Goal: Task Accomplishment & Management: Manage account settings

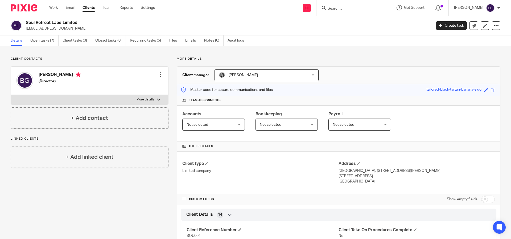
click at [354, 9] on input "Search" at bounding box center [351, 8] width 48 height 5
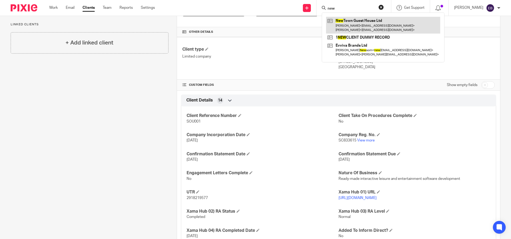
type input "new"
click at [370, 22] on link at bounding box center [383, 25] width 114 height 16
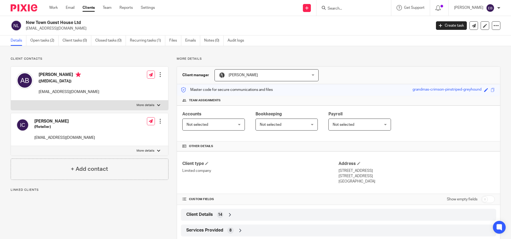
scroll to position [28, 0]
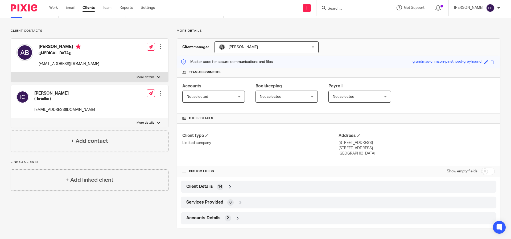
click at [215, 182] on div "Client Details 14" at bounding box center [338, 186] width 307 height 9
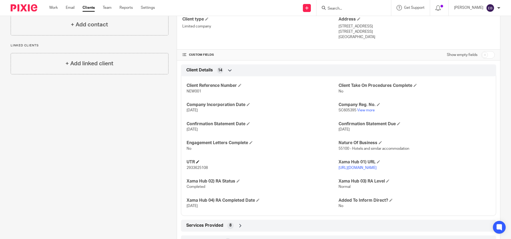
scroll to position [173, 0]
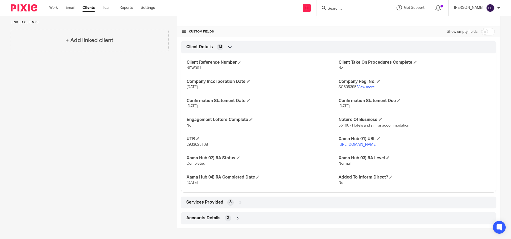
click at [203, 202] on span "Services Provided" at bounding box center [204, 202] width 37 height 6
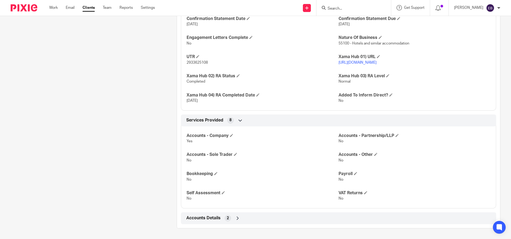
scroll to position [255, 0]
click at [186, 219] on span "Accounts Details" at bounding box center [203, 218] width 34 height 6
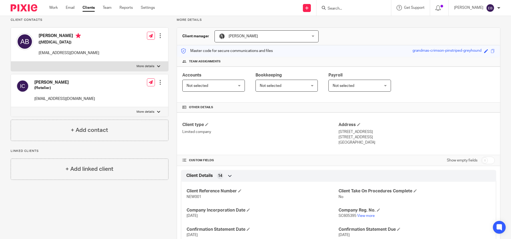
scroll to position [0, 0]
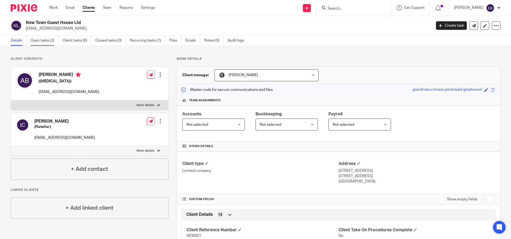
click at [40, 44] on link "Open tasks (2)" at bounding box center [44, 40] width 28 height 10
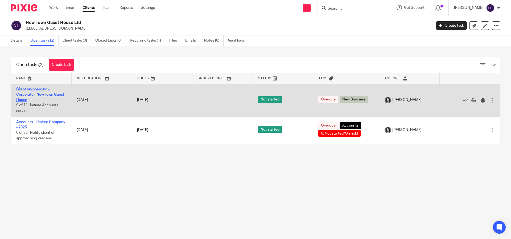
click at [42, 89] on link "Client on-boarding - Corporate - New Town Guest House" at bounding box center [40, 94] width 48 height 15
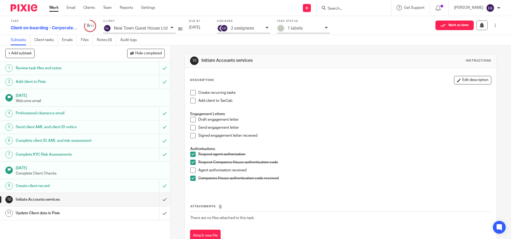
click at [193, 170] on span at bounding box center [192, 169] width 5 height 5
click at [225, 198] on div "Attachments There are no files attached to this task. Attach new file" at bounding box center [340, 217] width 301 height 48
click at [164, 200] on input "submit" at bounding box center [85, 199] width 170 height 13
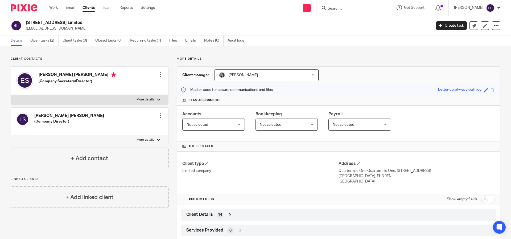
click at [375, 7] on input "Search" at bounding box center [351, 8] width 48 height 5
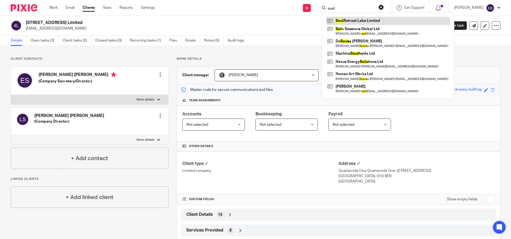
type input "soul"
click at [381, 22] on link at bounding box center [388, 21] width 124 height 8
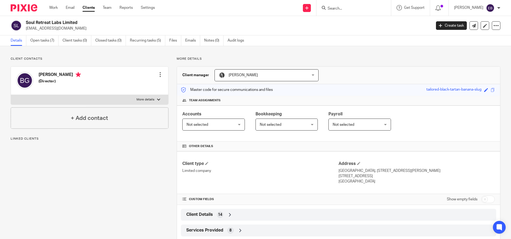
scroll to position [28, 0]
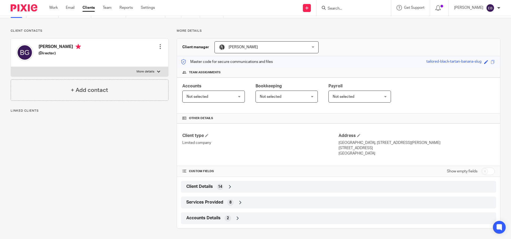
click at [209, 202] on span "Services Provided" at bounding box center [204, 202] width 37 height 6
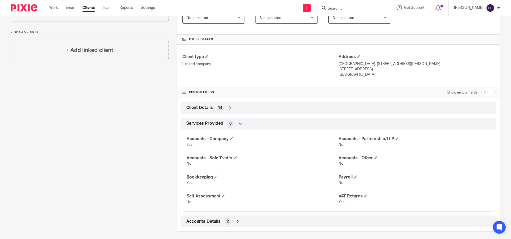
click at [197, 106] on span "Client Details" at bounding box center [199, 108] width 27 height 6
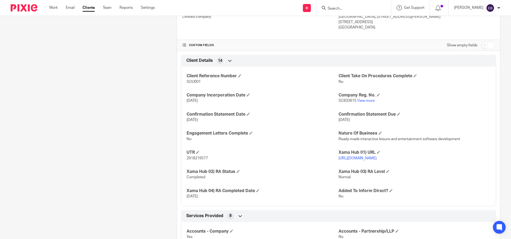
scroll to position [157, 0]
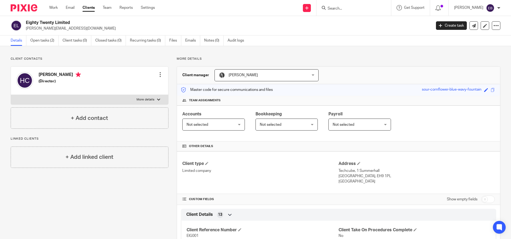
click at [365, 12] on div at bounding box center [353, 8] width 75 height 16
click at [365, 10] on input "Search" at bounding box center [351, 8] width 48 height 5
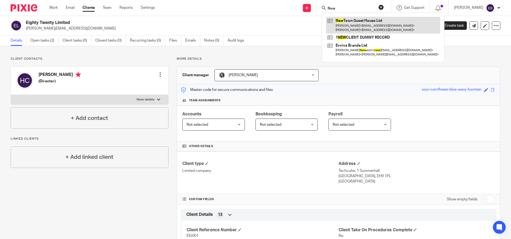
type input "New"
click at [374, 24] on link at bounding box center [383, 25] width 114 height 16
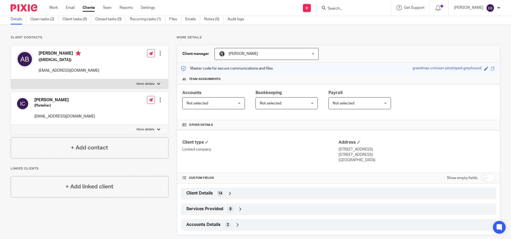
scroll to position [18, 0]
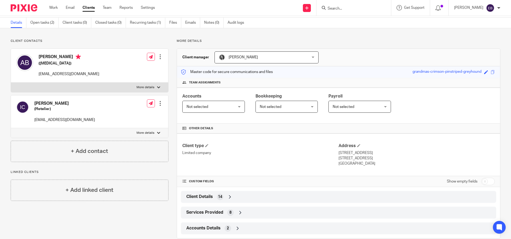
click at [197, 197] on span "Client Details" at bounding box center [199, 197] width 27 height 6
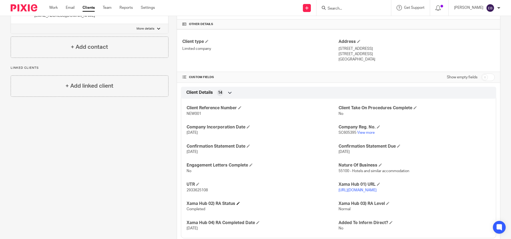
scroll to position [149, 0]
